Goal: Task Accomplishment & Management: Use online tool/utility

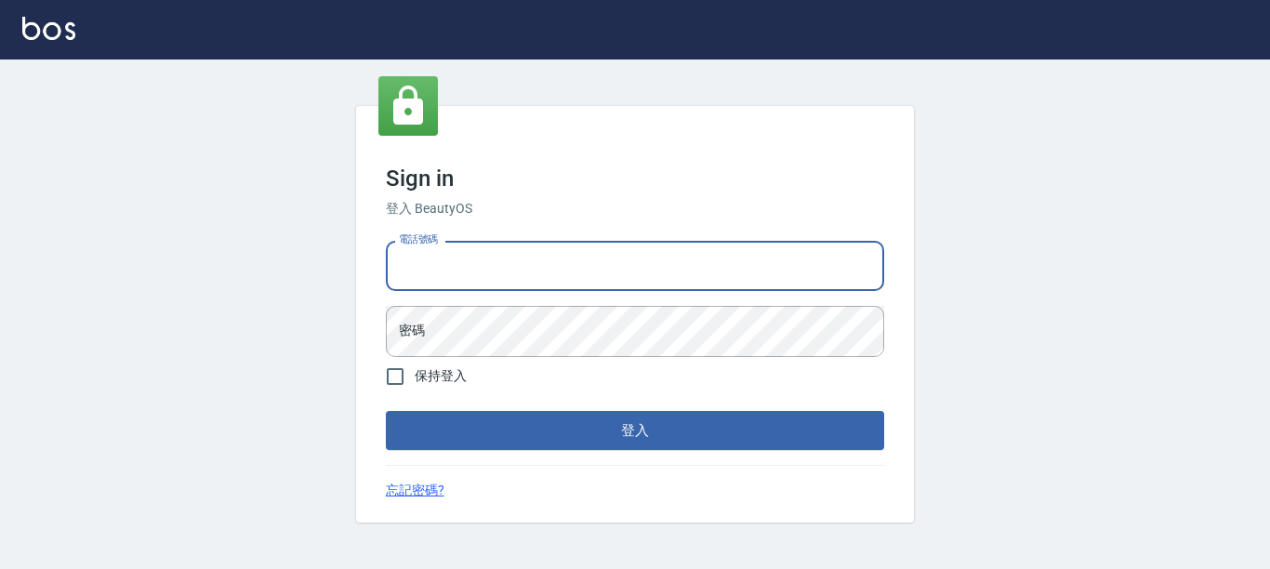
click at [492, 262] on input "電話號碼" at bounding box center [635, 266] width 499 height 50
click at [492, 278] on input "電話號碼" at bounding box center [635, 266] width 499 height 50
type input "7320483"
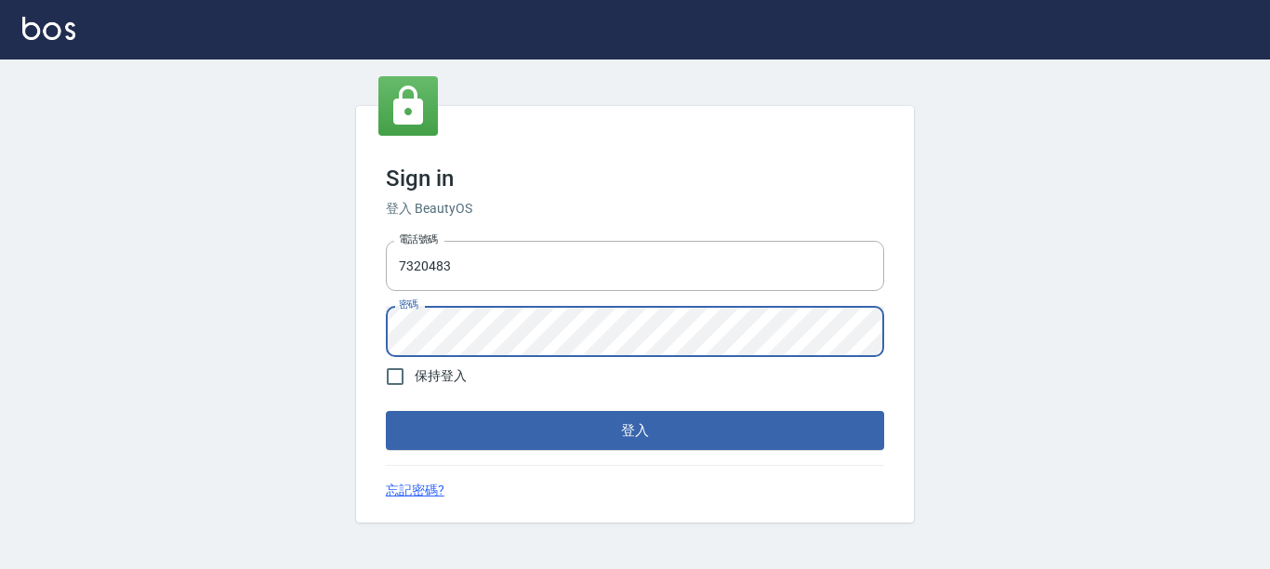
click at [386, 411] on button "登入" at bounding box center [635, 430] width 499 height 39
